Goal: Information Seeking & Learning: Learn about a topic

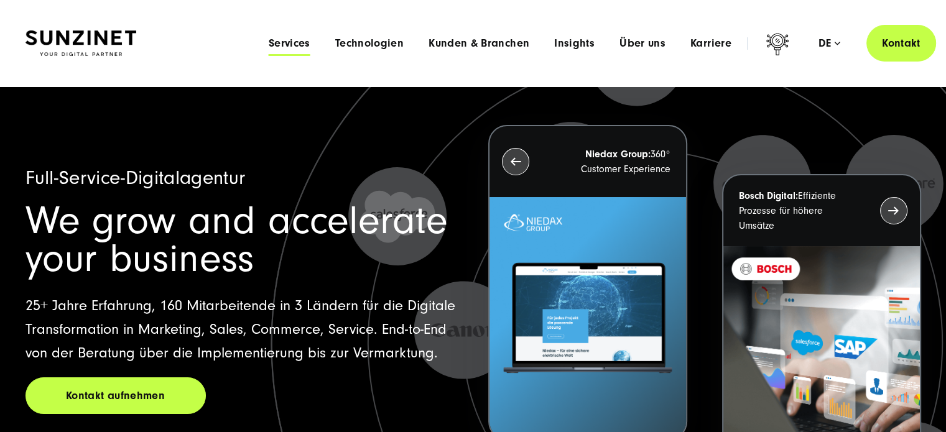
click at [290, 41] on span "Services" at bounding box center [290, 43] width 42 height 12
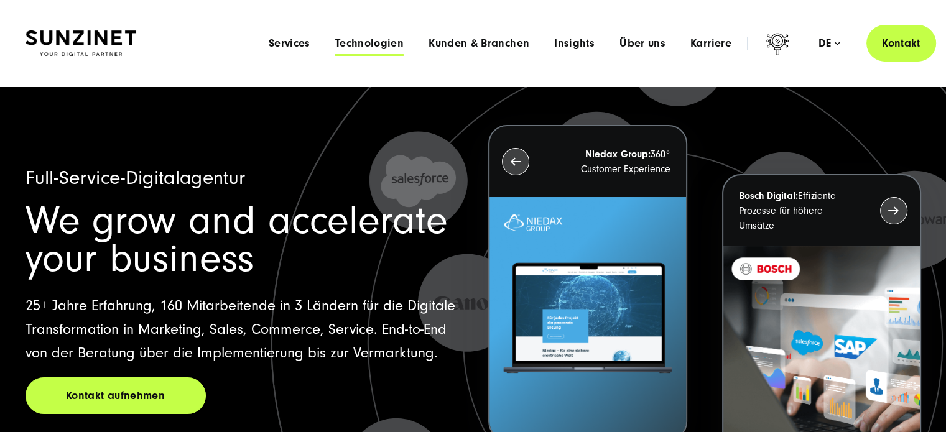
click at [377, 42] on span "Technologien" at bounding box center [369, 43] width 68 height 12
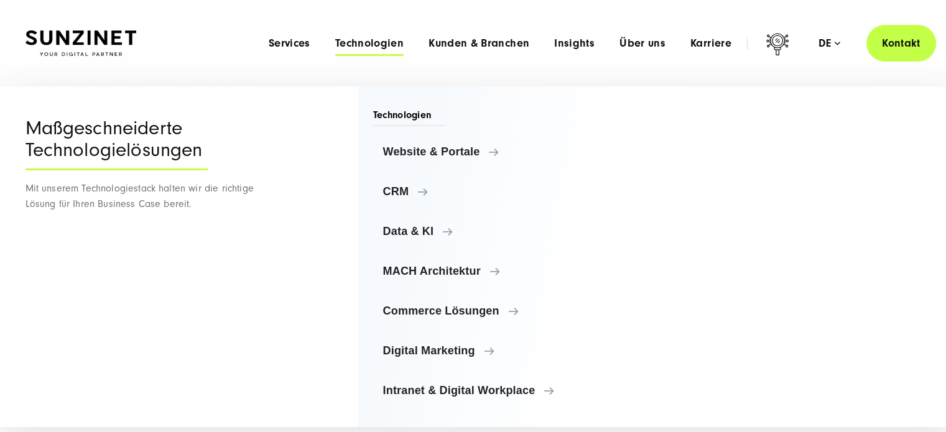
scroll to position [169, 0]
click at [292, 41] on span "Services" at bounding box center [290, 43] width 42 height 12
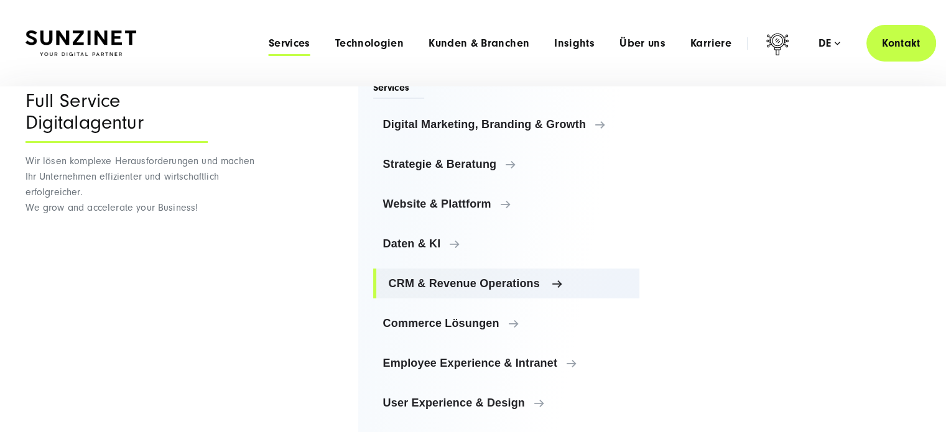
scroll to position [33, 0]
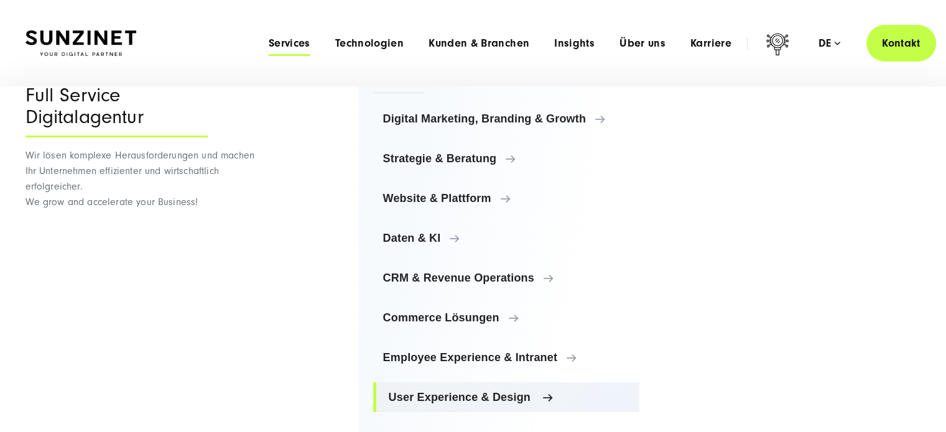
click at [469, 394] on span "User Experience & Design" at bounding box center [509, 397] width 241 height 12
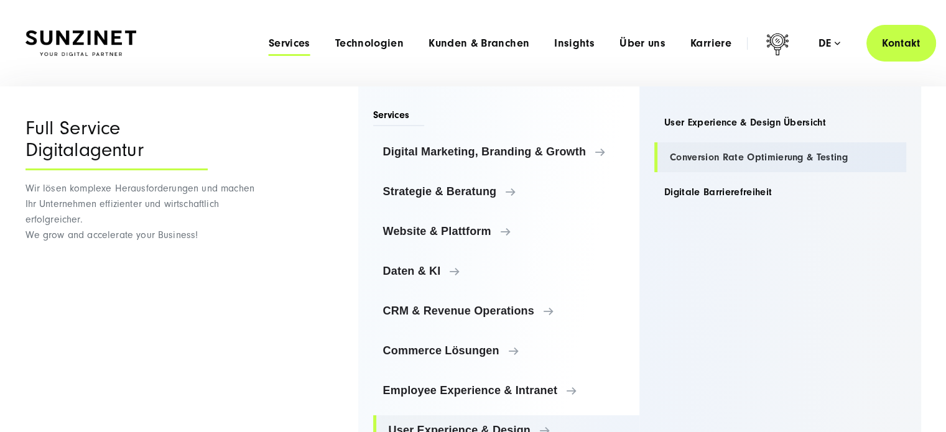
scroll to position [0, 0]
click at [756, 121] on link "User Experience & Design Übersicht" at bounding box center [780, 123] width 252 height 30
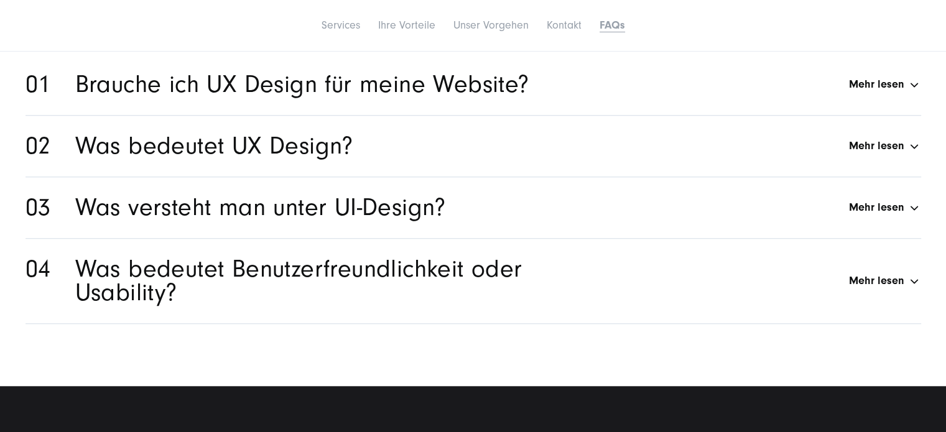
scroll to position [5825, 0]
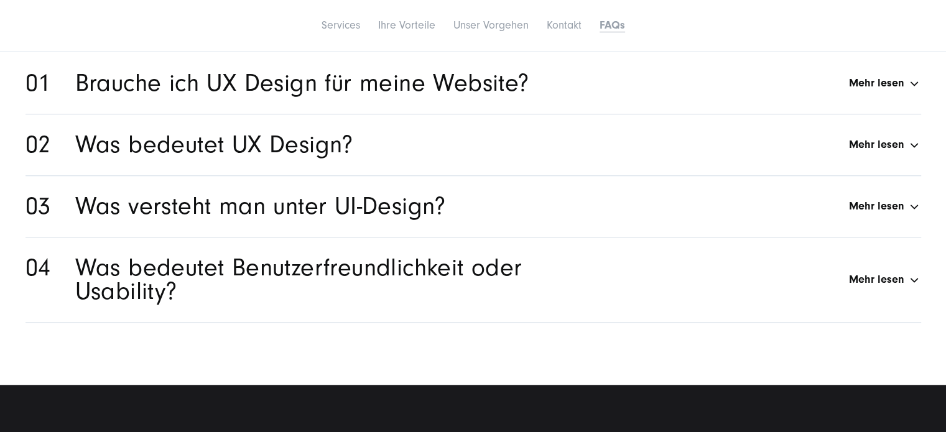
click at [881, 79] on div "Brauche ich UX Design für meine Website? Mehr lesen" at bounding box center [498, 84] width 846 height 24
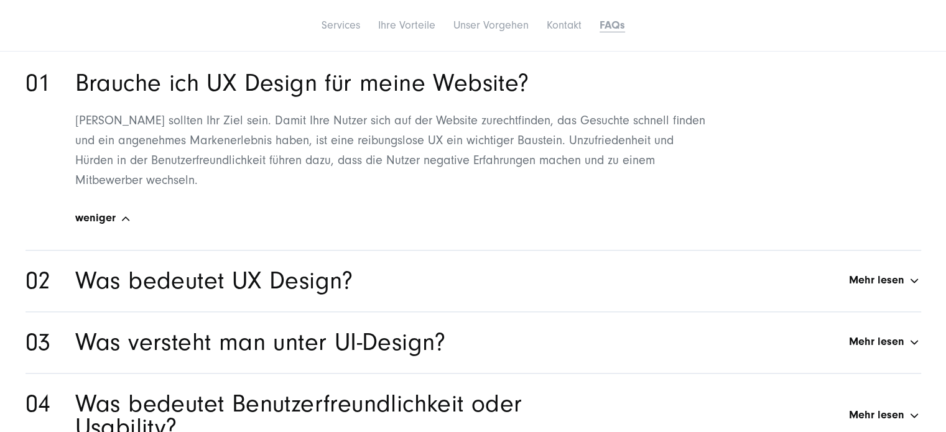
click at [866, 271] on div "Was bedeutet UX Design? Mehr lesen" at bounding box center [498, 281] width 846 height 24
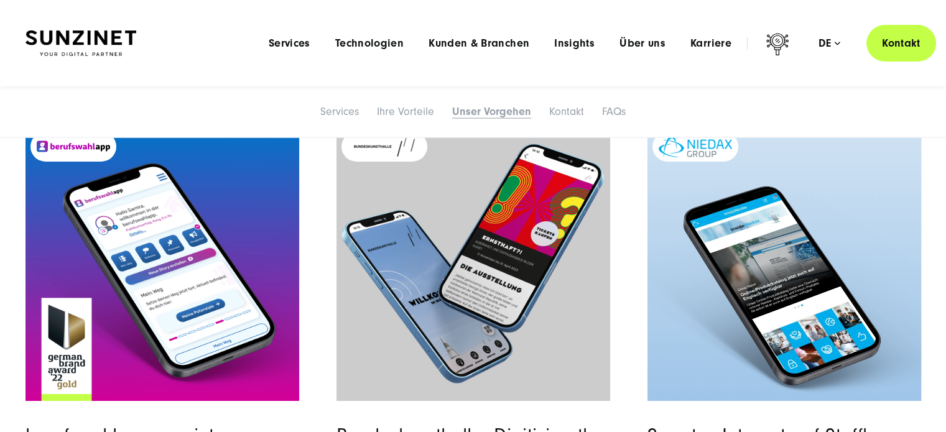
scroll to position [4222, 0]
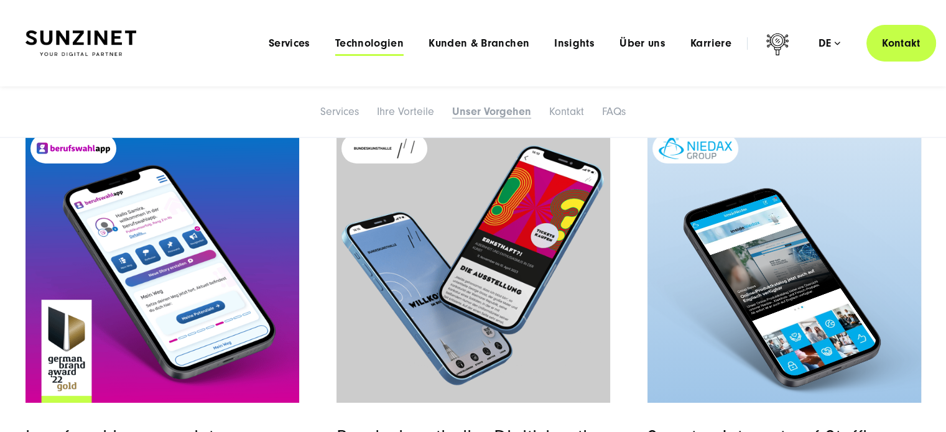
click at [381, 43] on span "Technologien" at bounding box center [369, 43] width 68 height 12
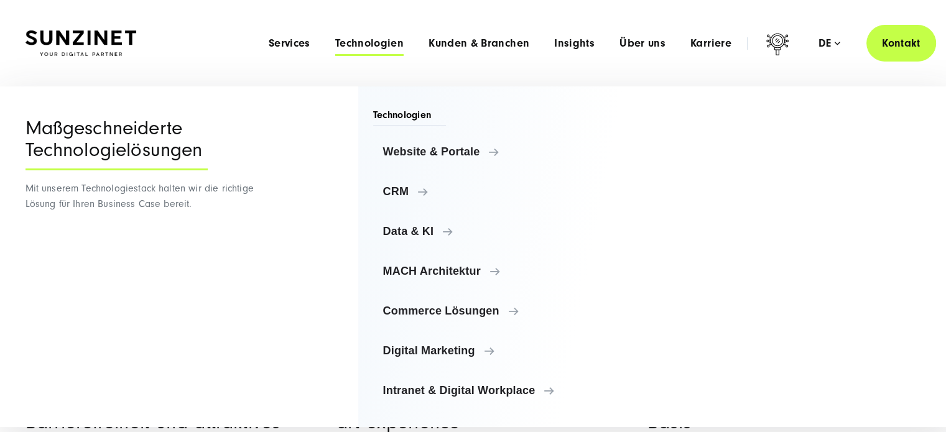
scroll to position [4259, 0]
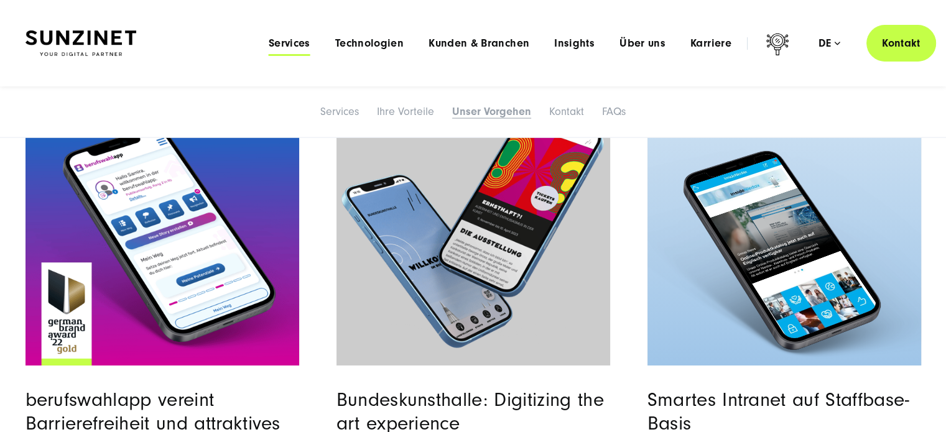
click at [294, 49] on span "Services" at bounding box center [290, 43] width 42 height 12
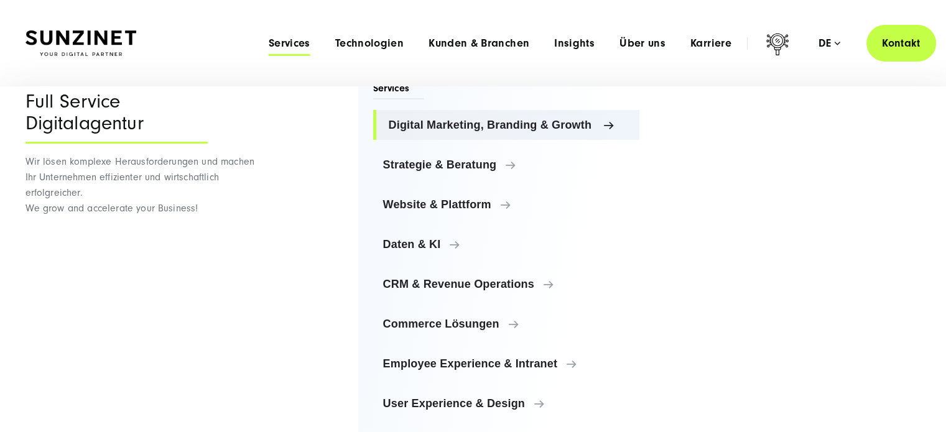
scroll to position [33, 0]
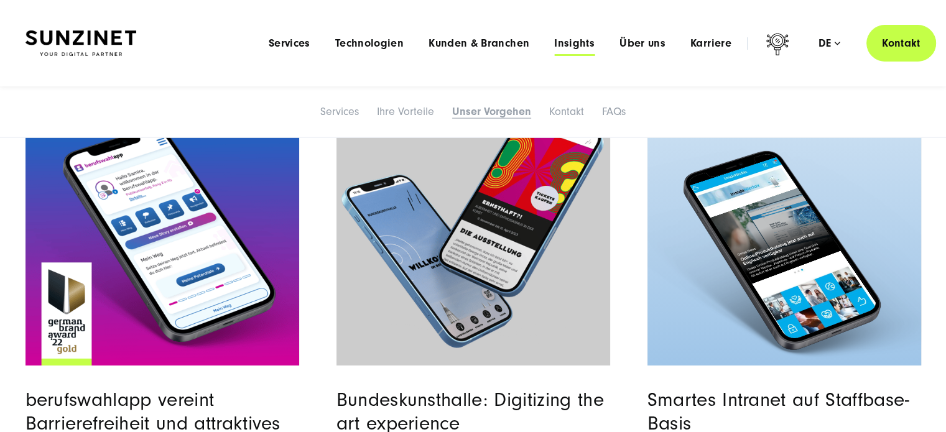
click at [578, 44] on span "Insights" at bounding box center [574, 43] width 40 height 12
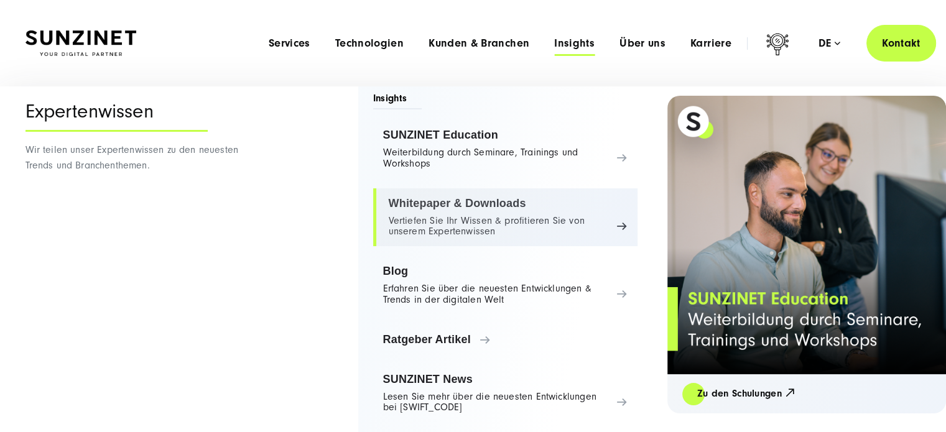
scroll to position [0, 0]
